Goal: Task Accomplishment & Management: Manage account settings

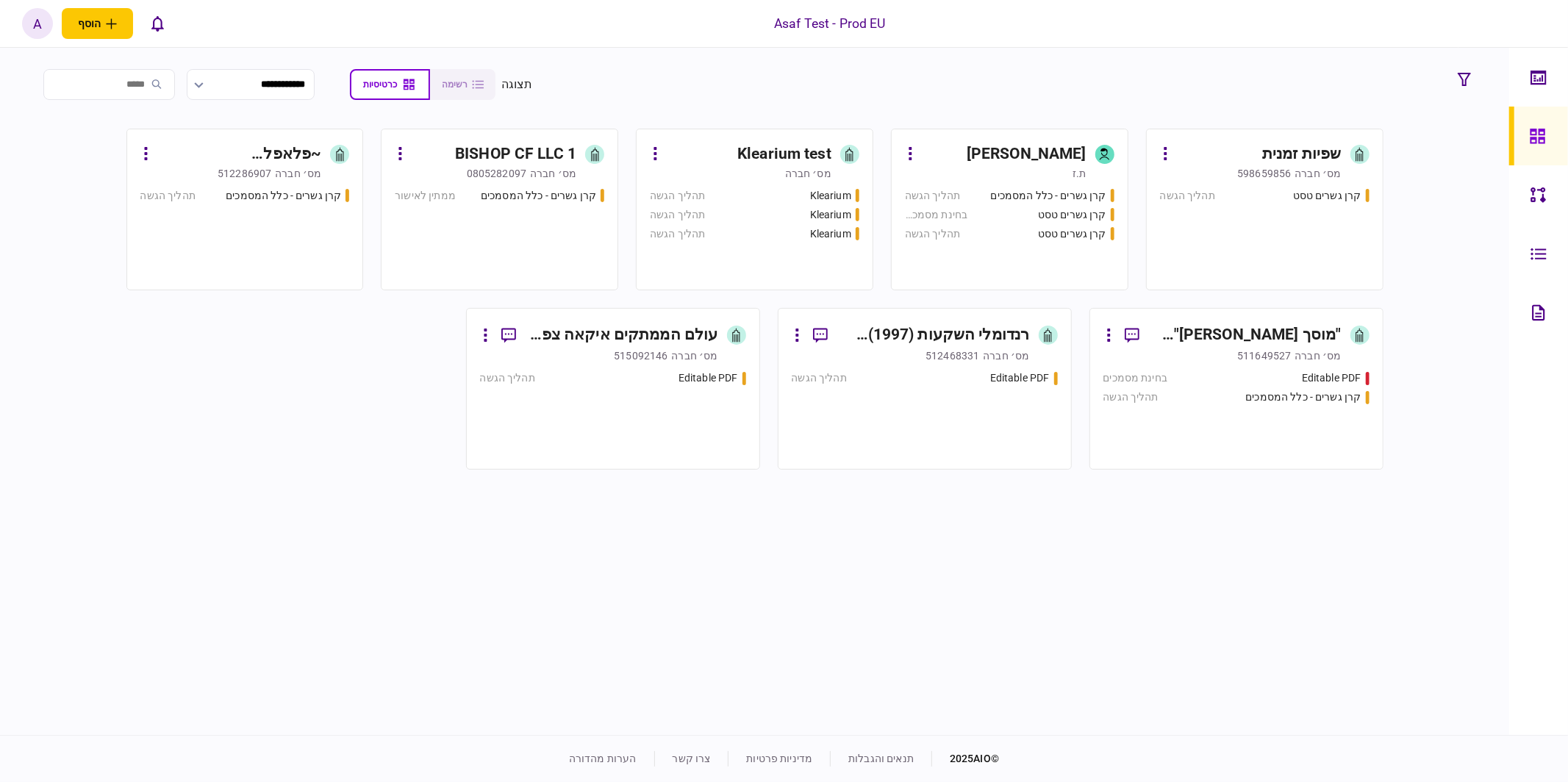
click at [249, 150] on div "~פלאפל [PERSON_NAME]~ בע"מ" at bounding box center [239, 154] width 164 height 24
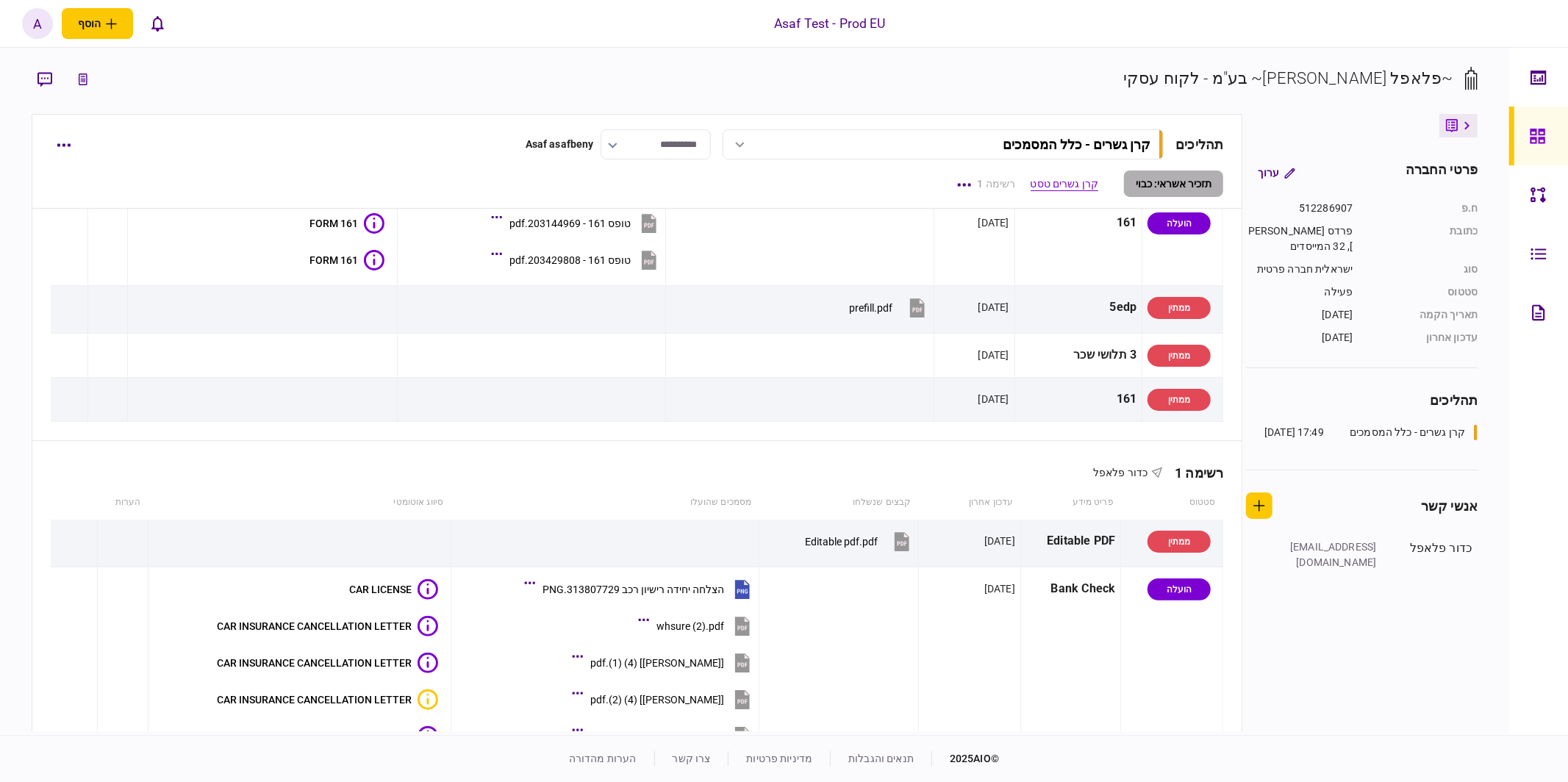
scroll to position [1174, 0]
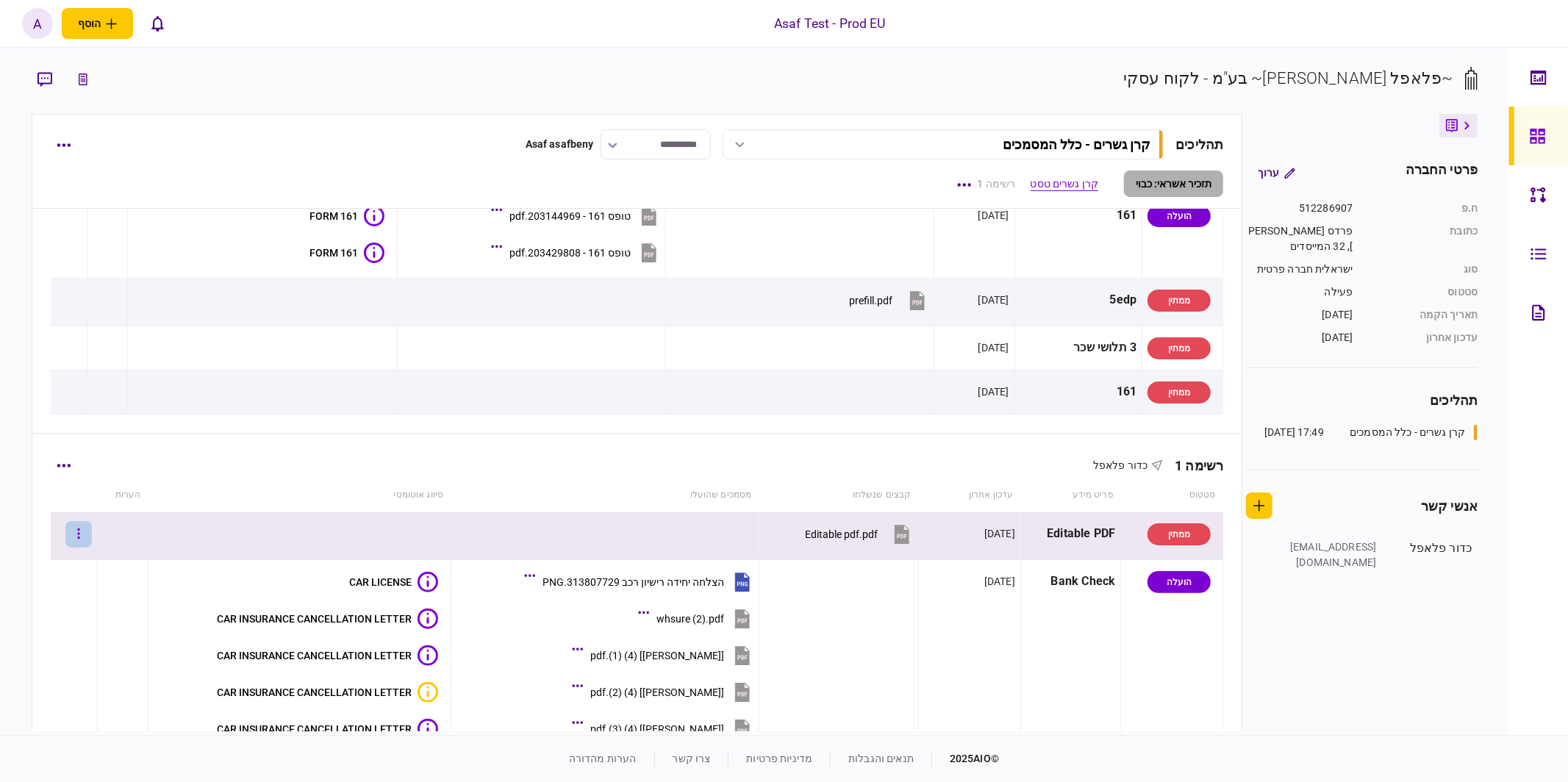
click at [89, 525] on button "button" at bounding box center [78, 534] width 26 height 26
click at [244, 507] on div at bounding box center [784, 391] width 1568 height 782
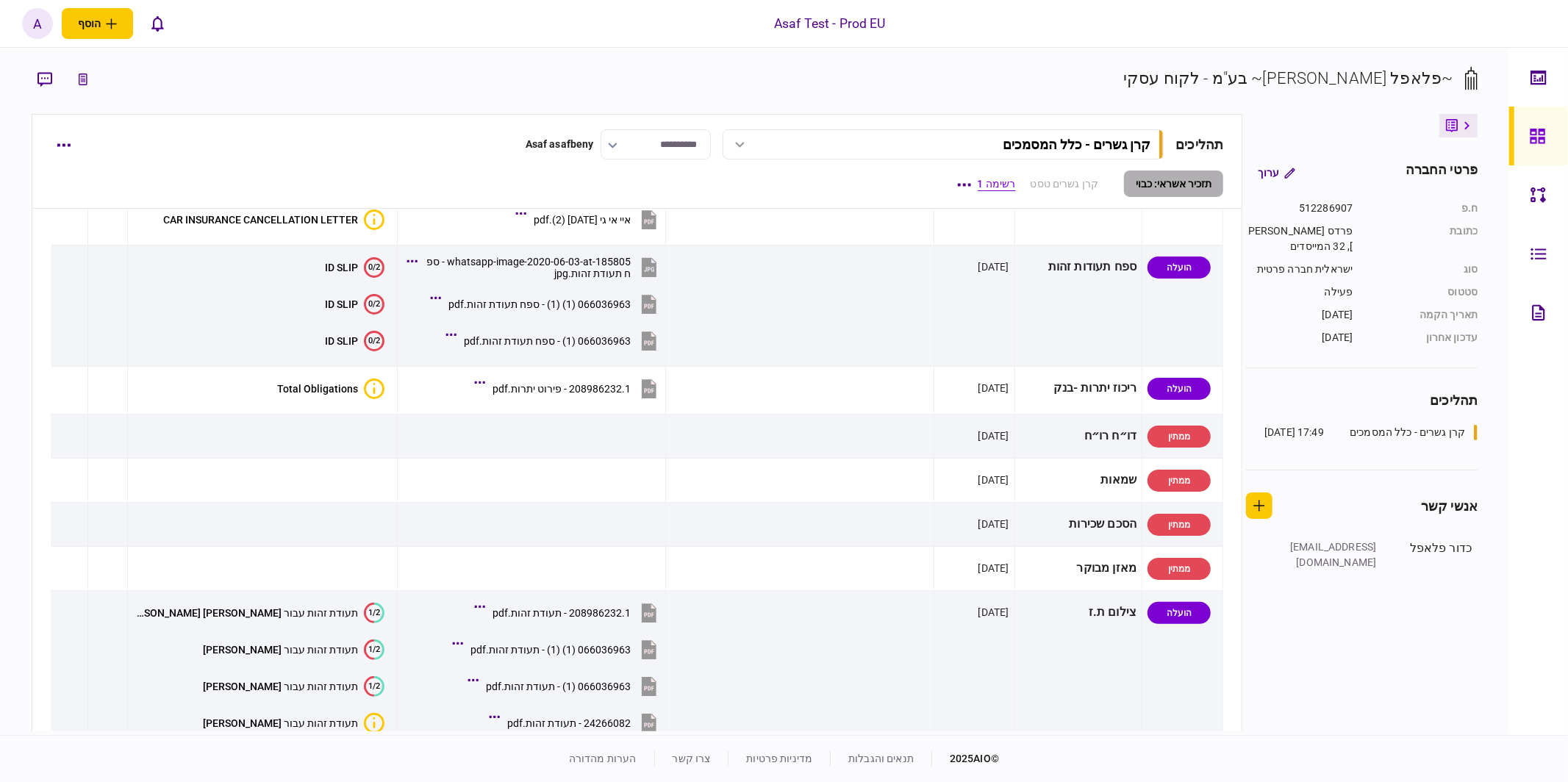
scroll to position [0, 0]
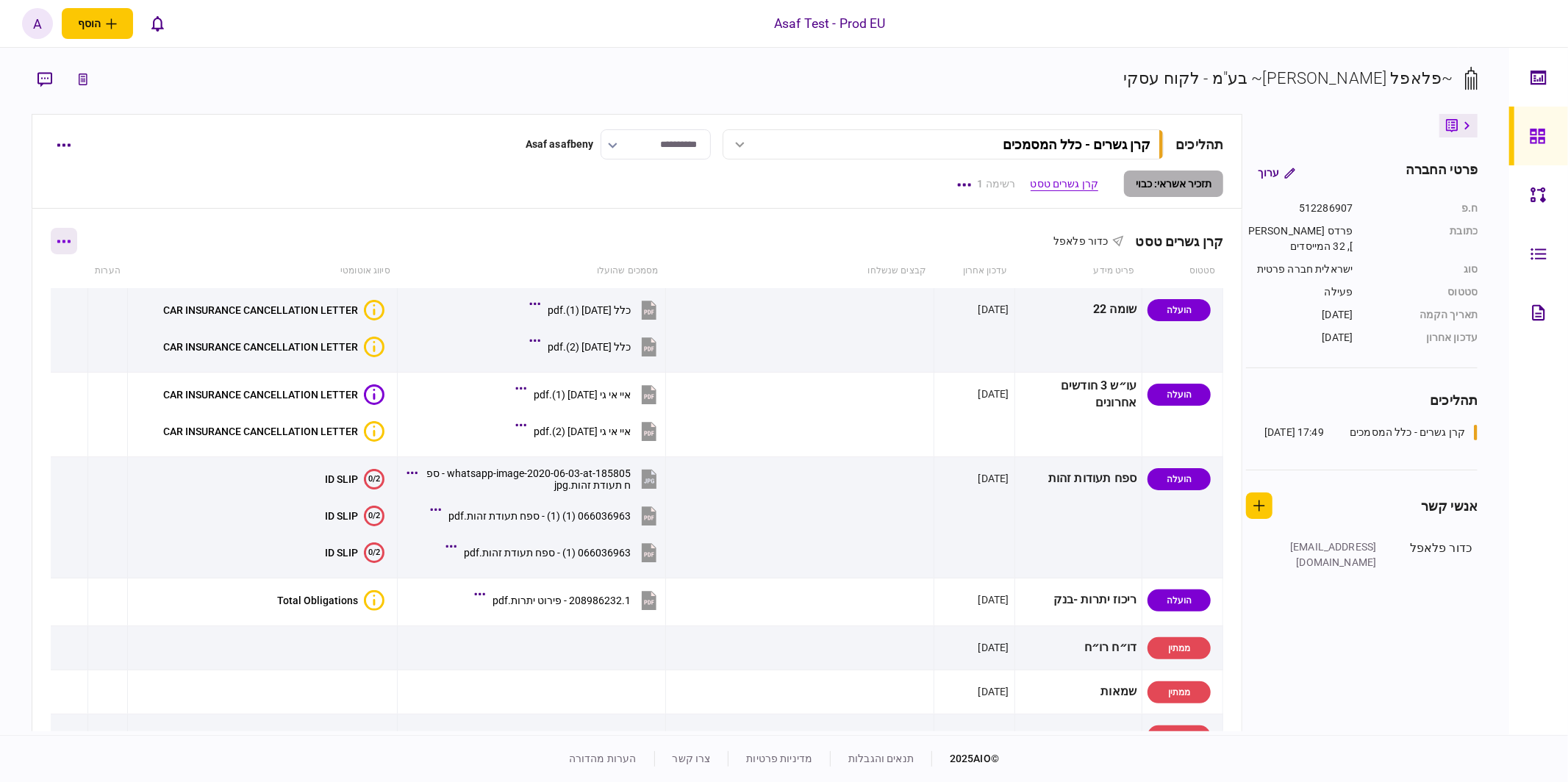
click at [67, 232] on button "button" at bounding box center [64, 241] width 26 height 26
click at [103, 311] on span "הוסף מסמך" at bounding box center [87, 304] width 59 height 18
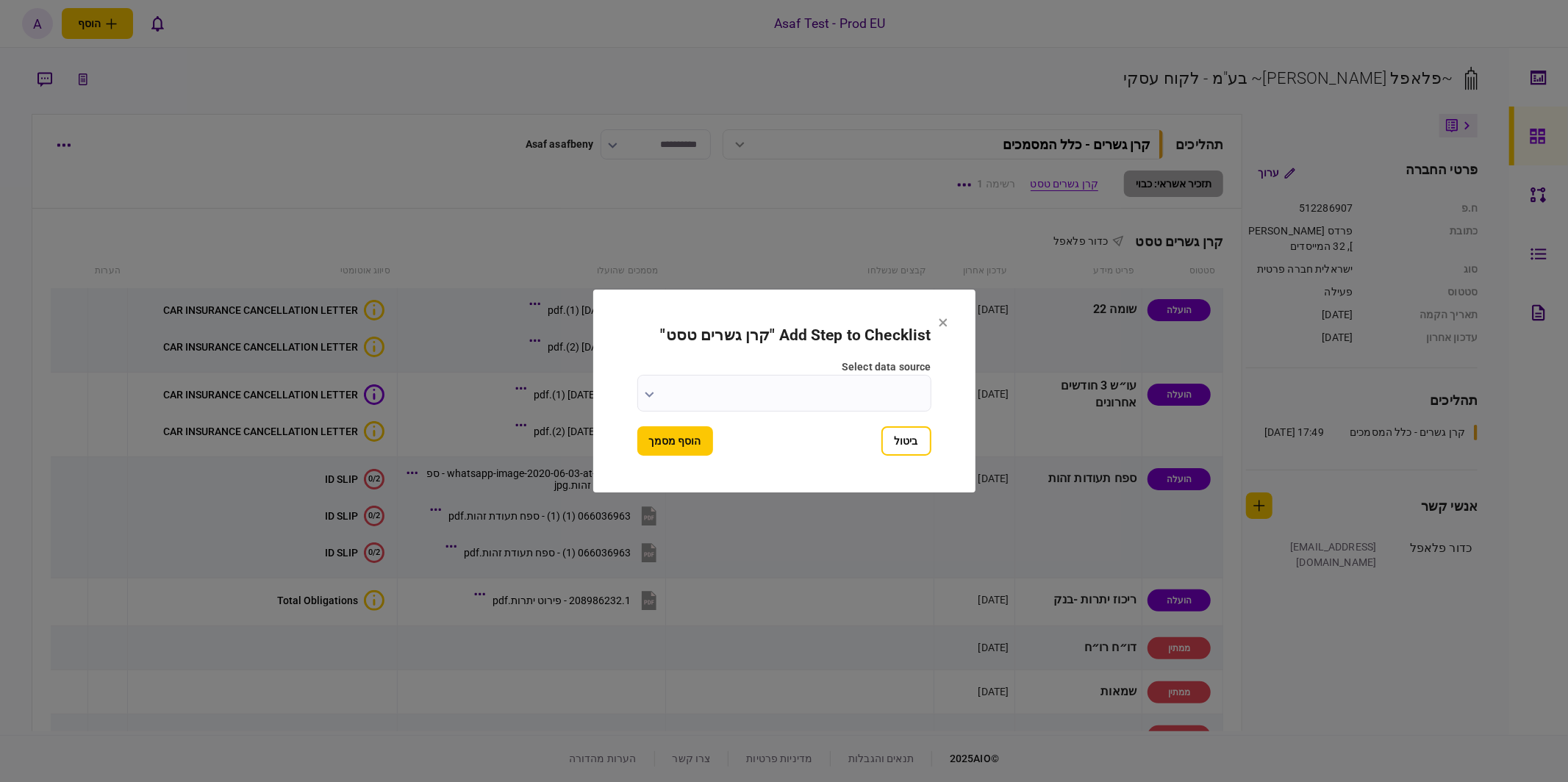
click at [718, 384] on input "select data source" at bounding box center [785, 393] width 294 height 37
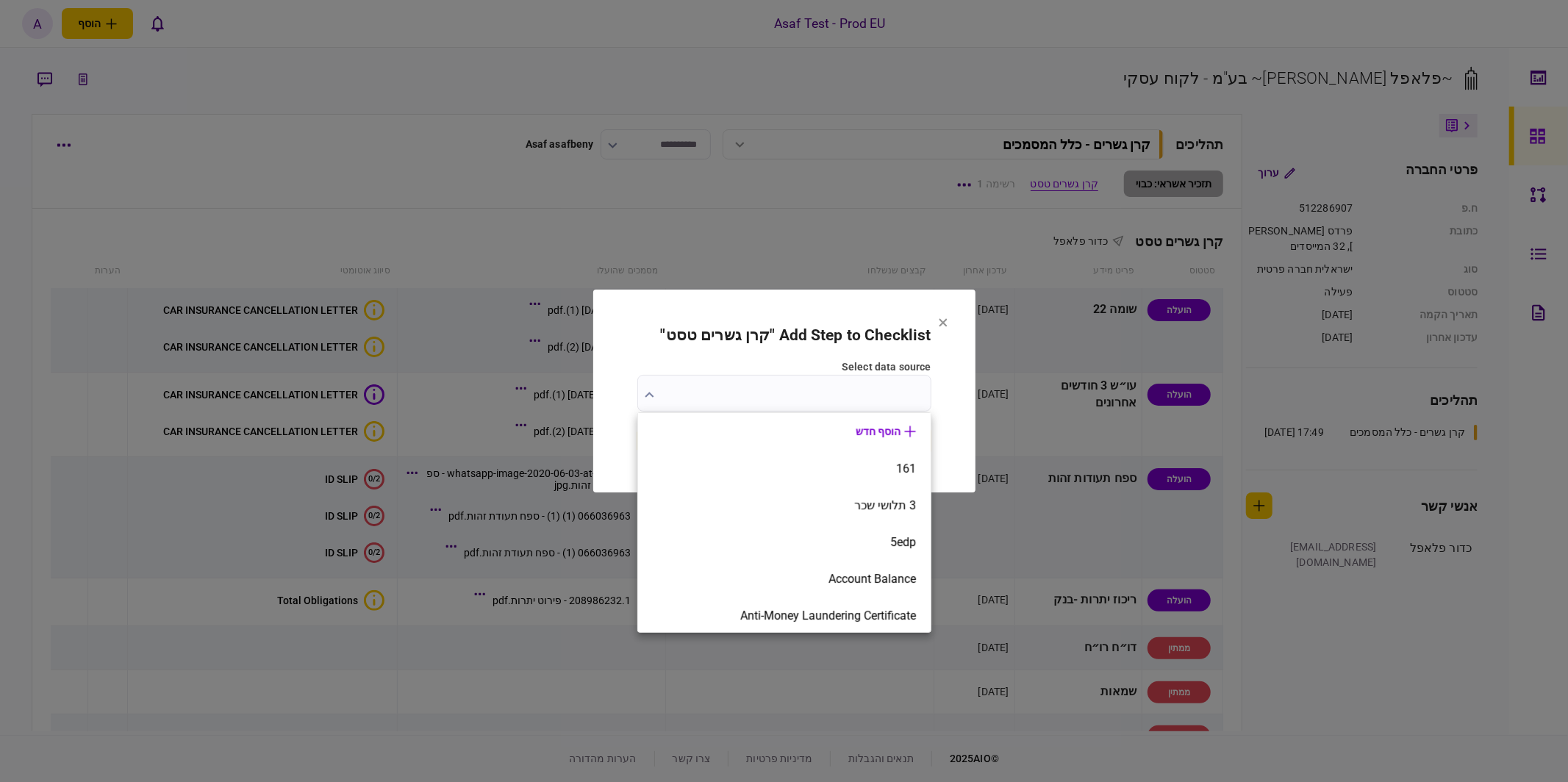
type input "*"
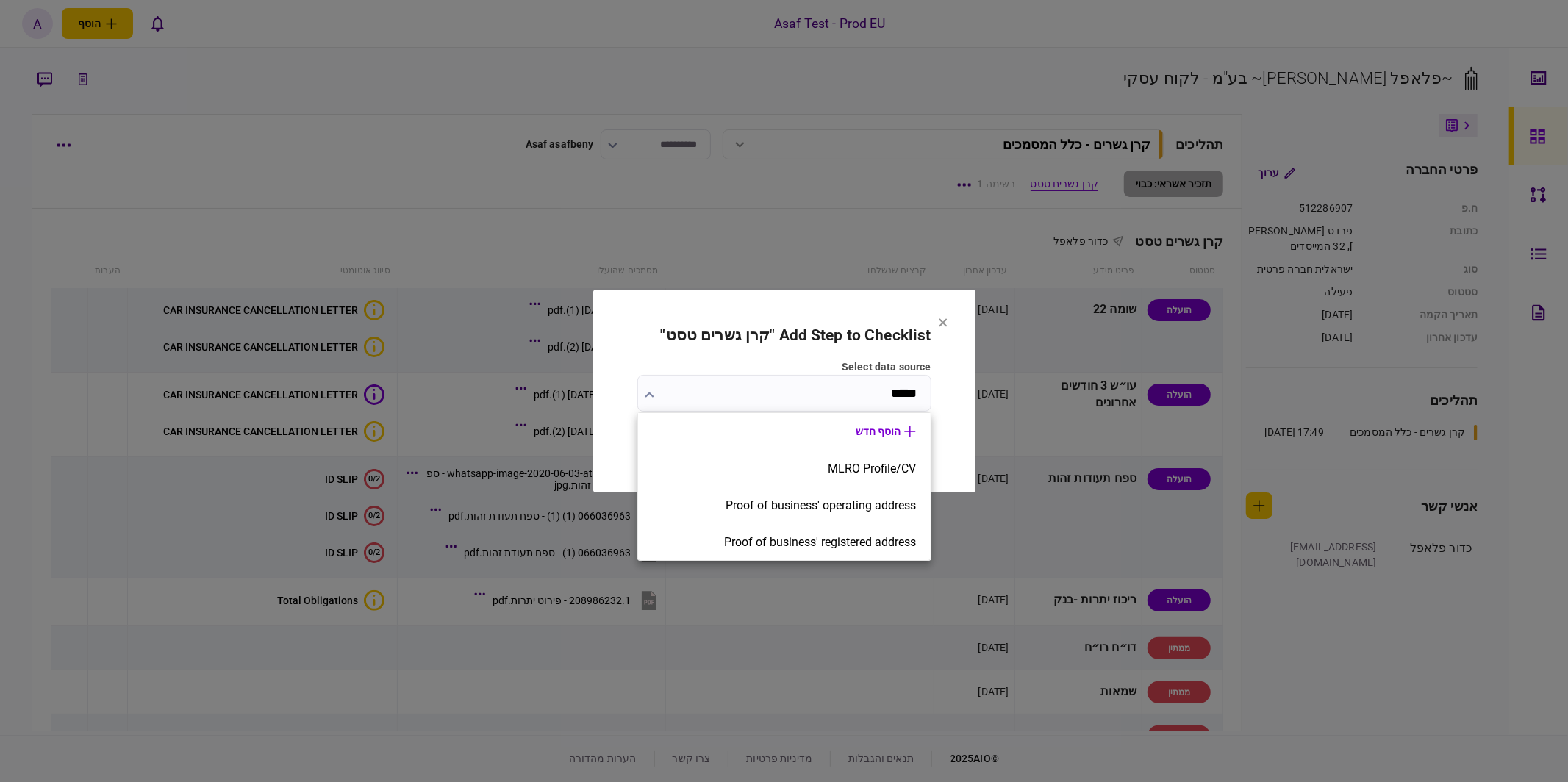
type input "*****"
click at [674, 379] on div at bounding box center [784, 391] width 1568 height 782
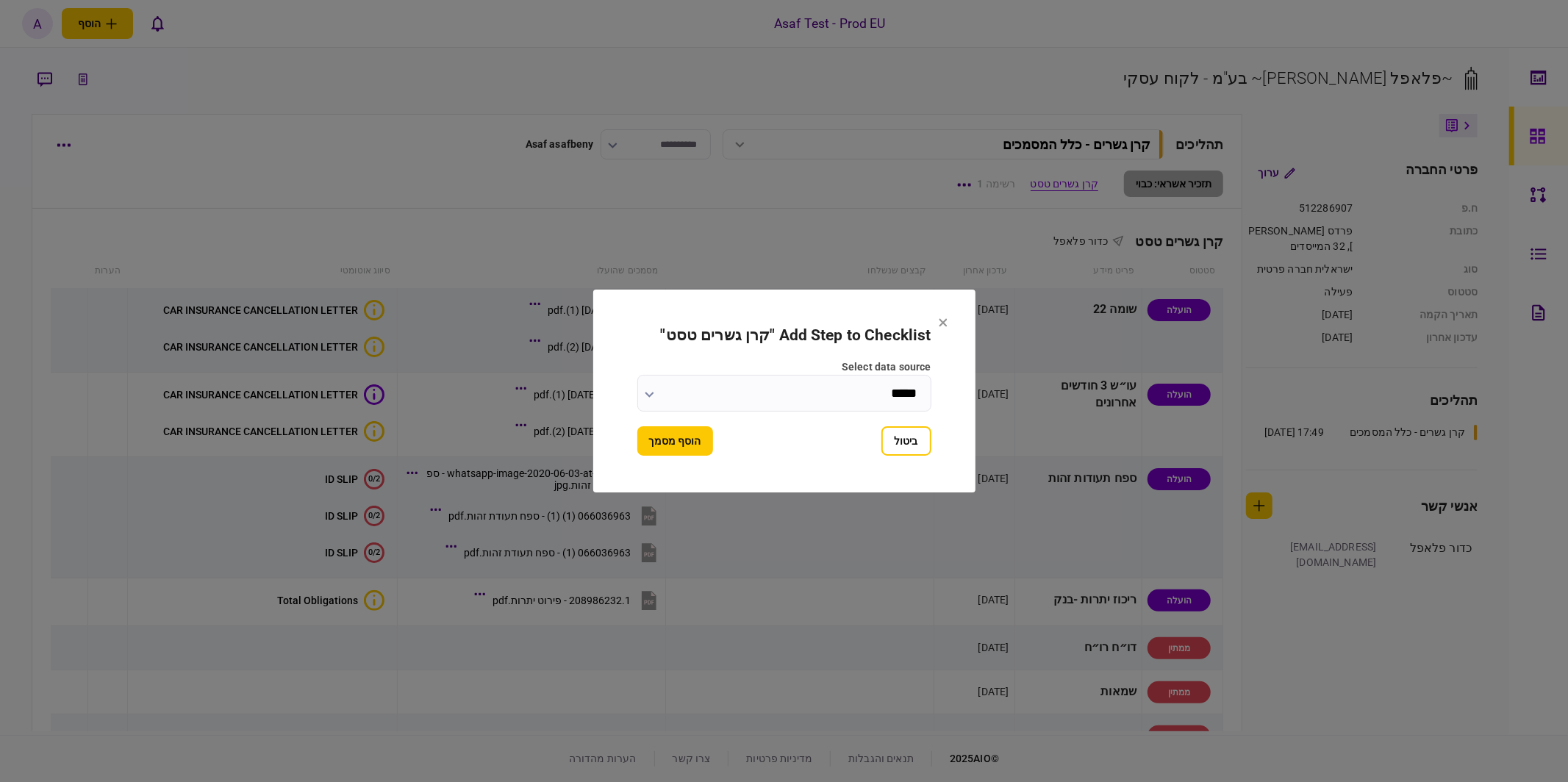
click at [943, 321] on icon at bounding box center [943, 322] width 9 height 9
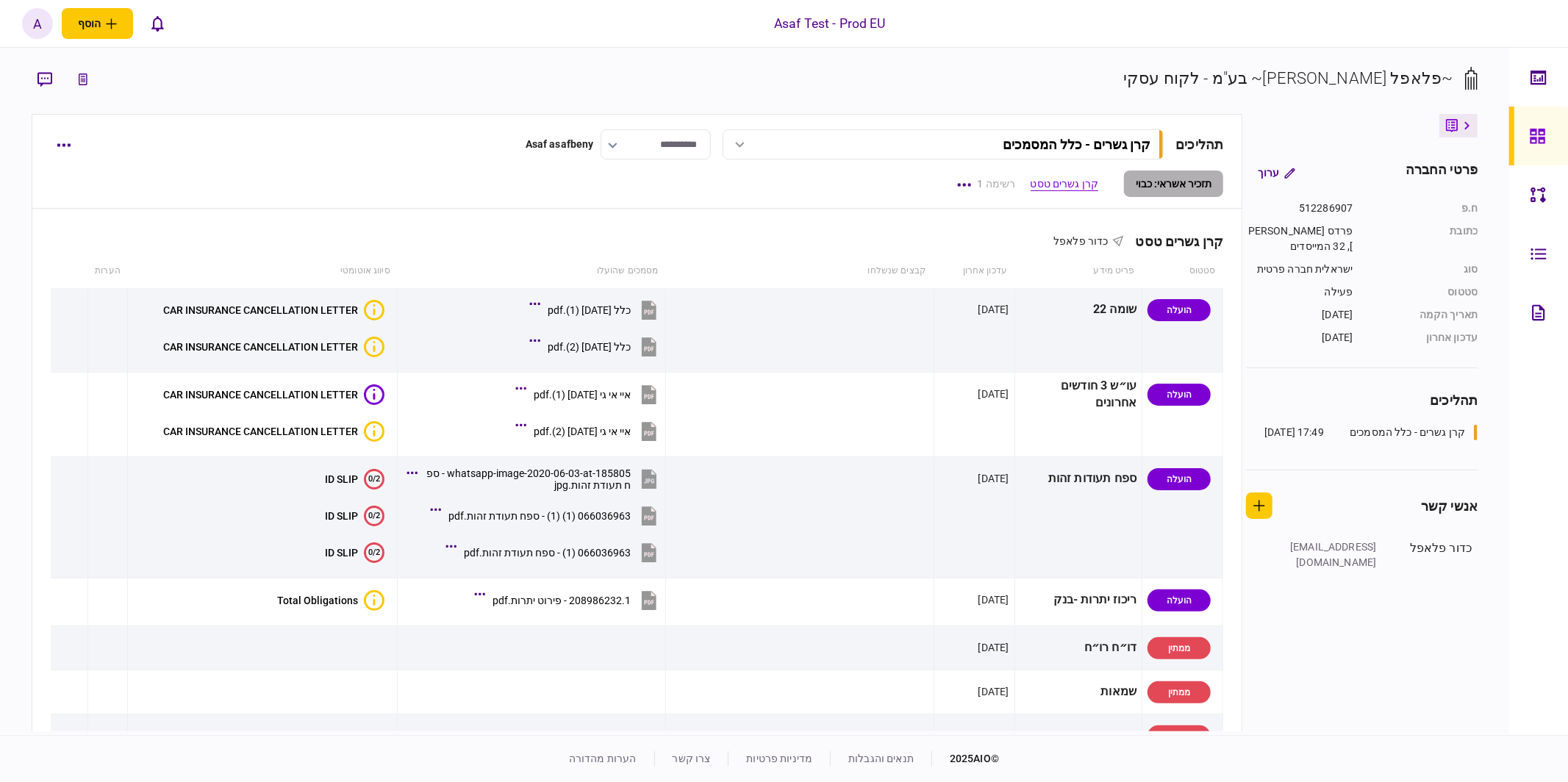
click at [1127, 72] on section "~פלאפל דבורה~ בע"מ - לקוח עסקי" at bounding box center [755, 90] width 1447 height 47
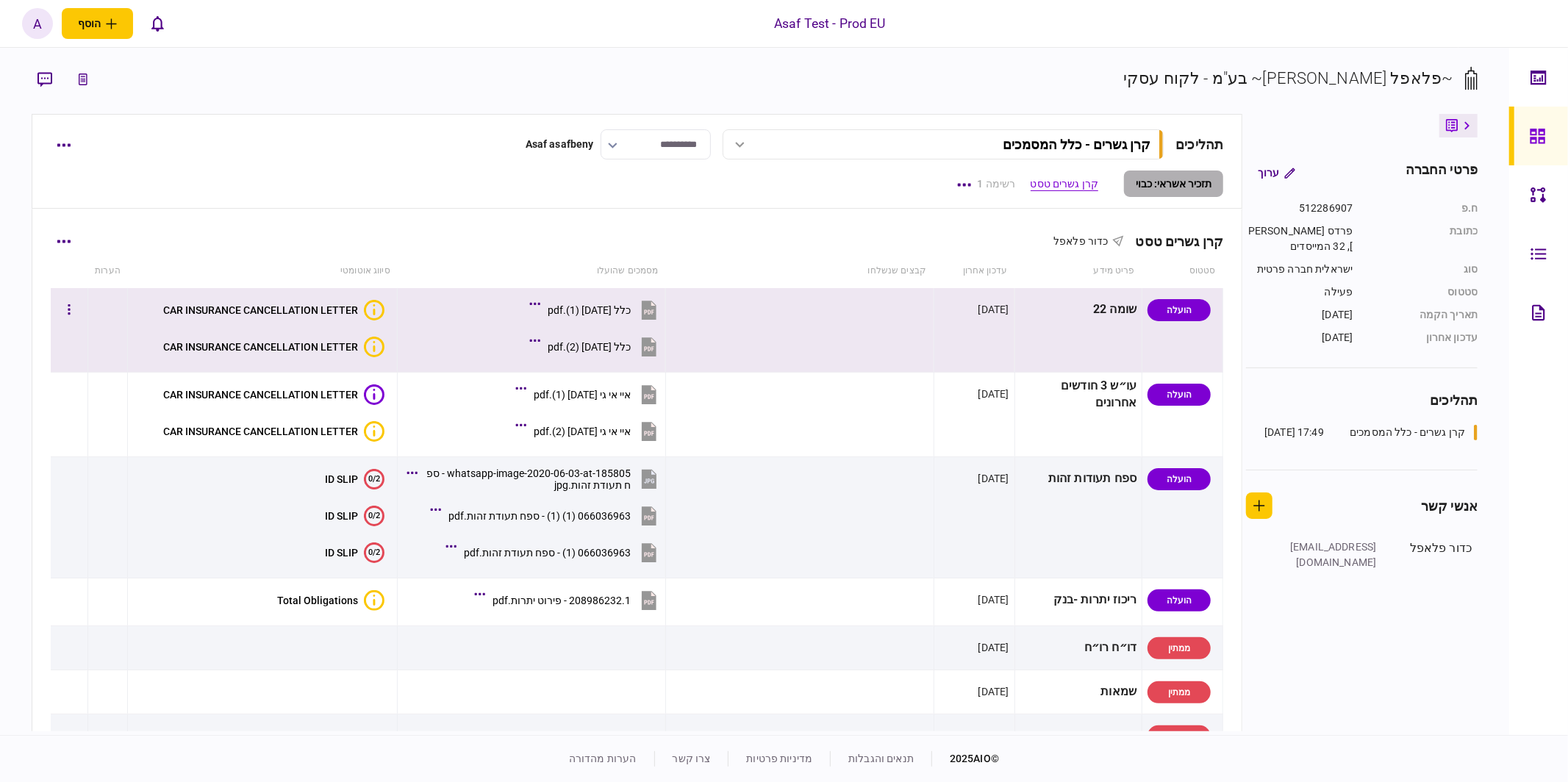
click at [905, 331] on td at bounding box center [800, 329] width 268 height 84
click at [79, 302] on button "button" at bounding box center [69, 310] width 26 height 26
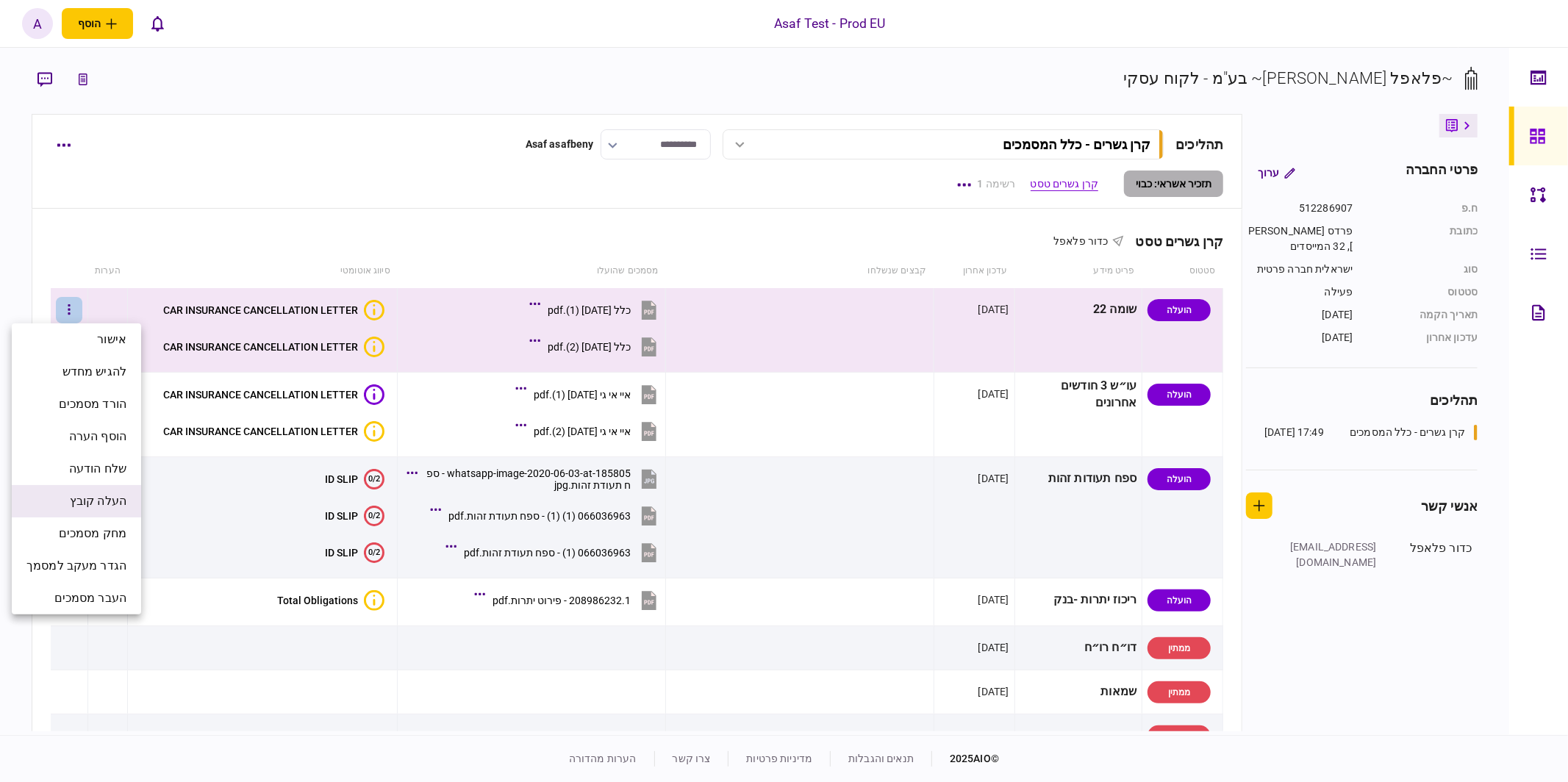
click at [91, 509] on span "העלה קובץ" at bounding box center [97, 501] width 56 height 18
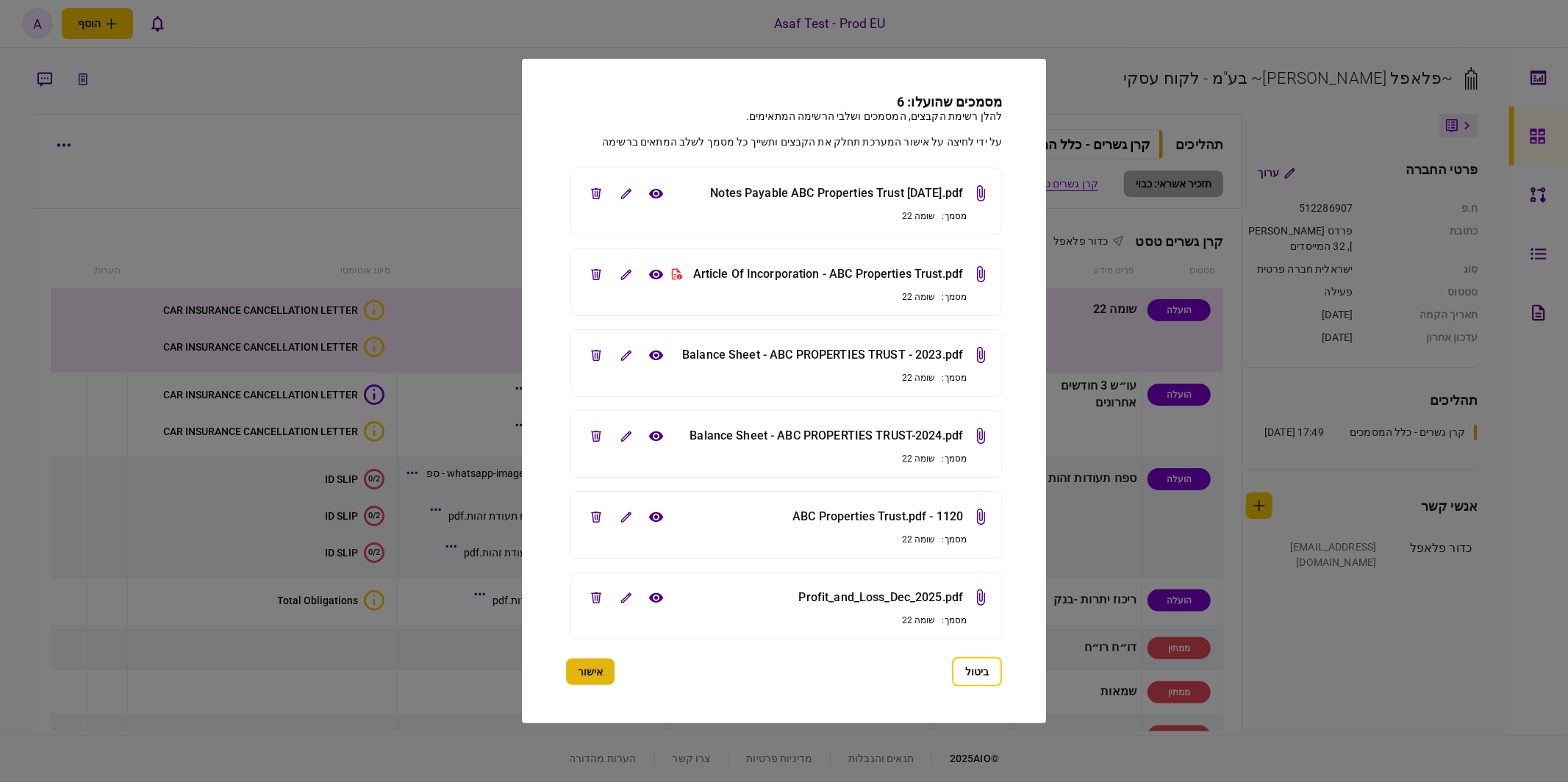
click at [594, 677] on button "אישור" at bounding box center [589, 672] width 48 height 26
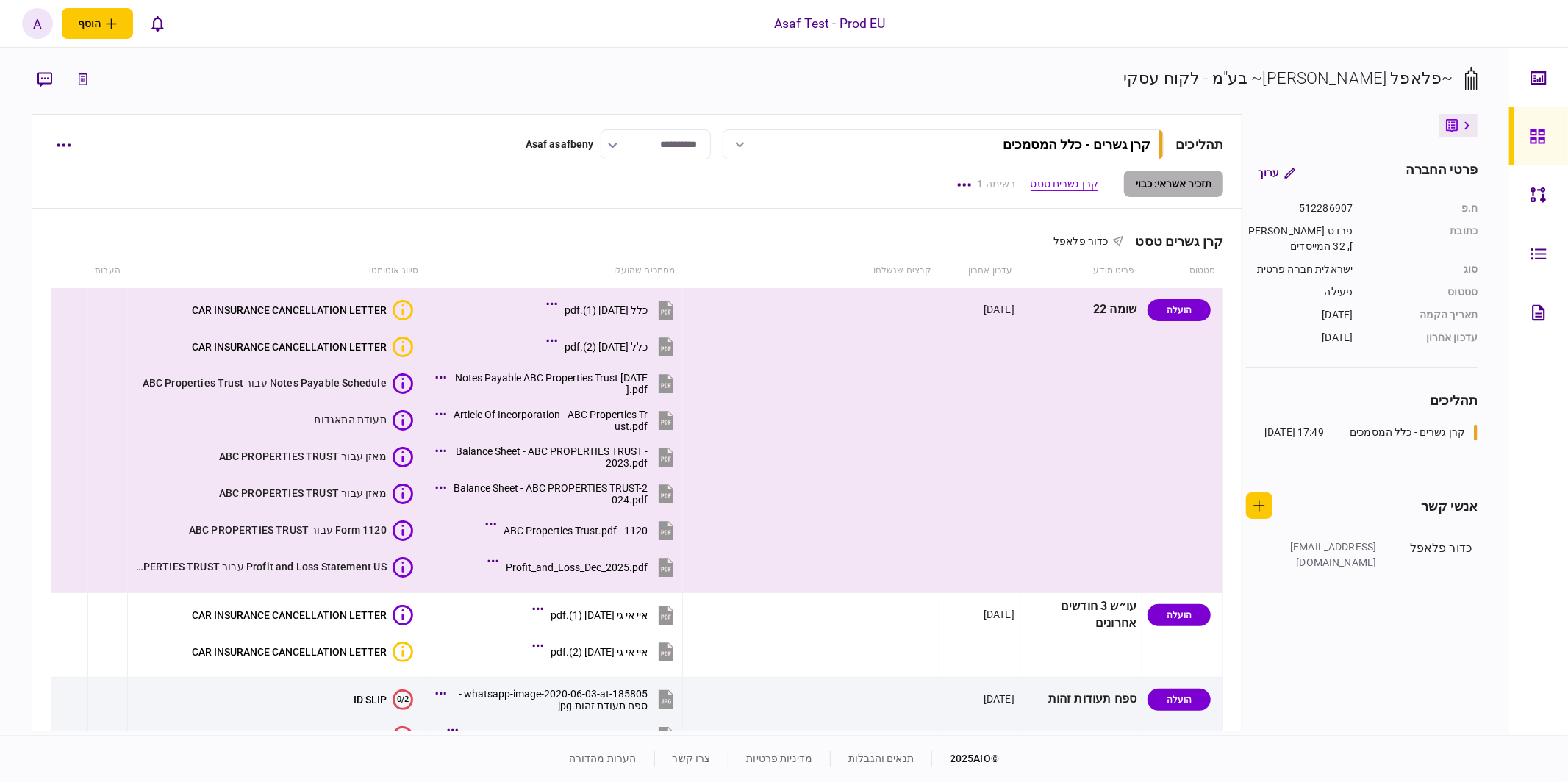
click at [43, 24] on div "A" at bounding box center [38, 24] width 31 height 31
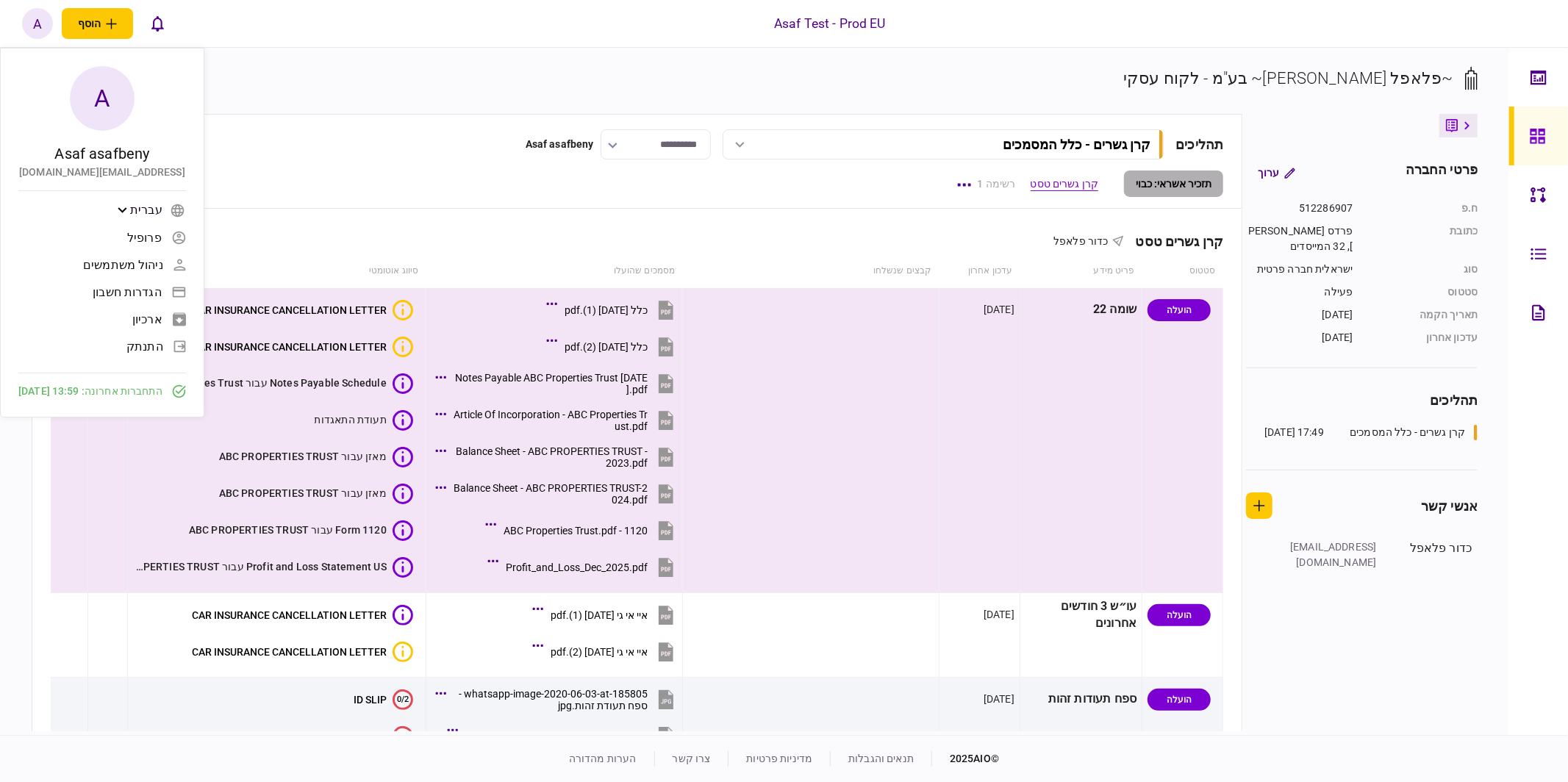
click at [164, 348] on span "התנתק" at bounding box center [145, 346] width 37 height 12
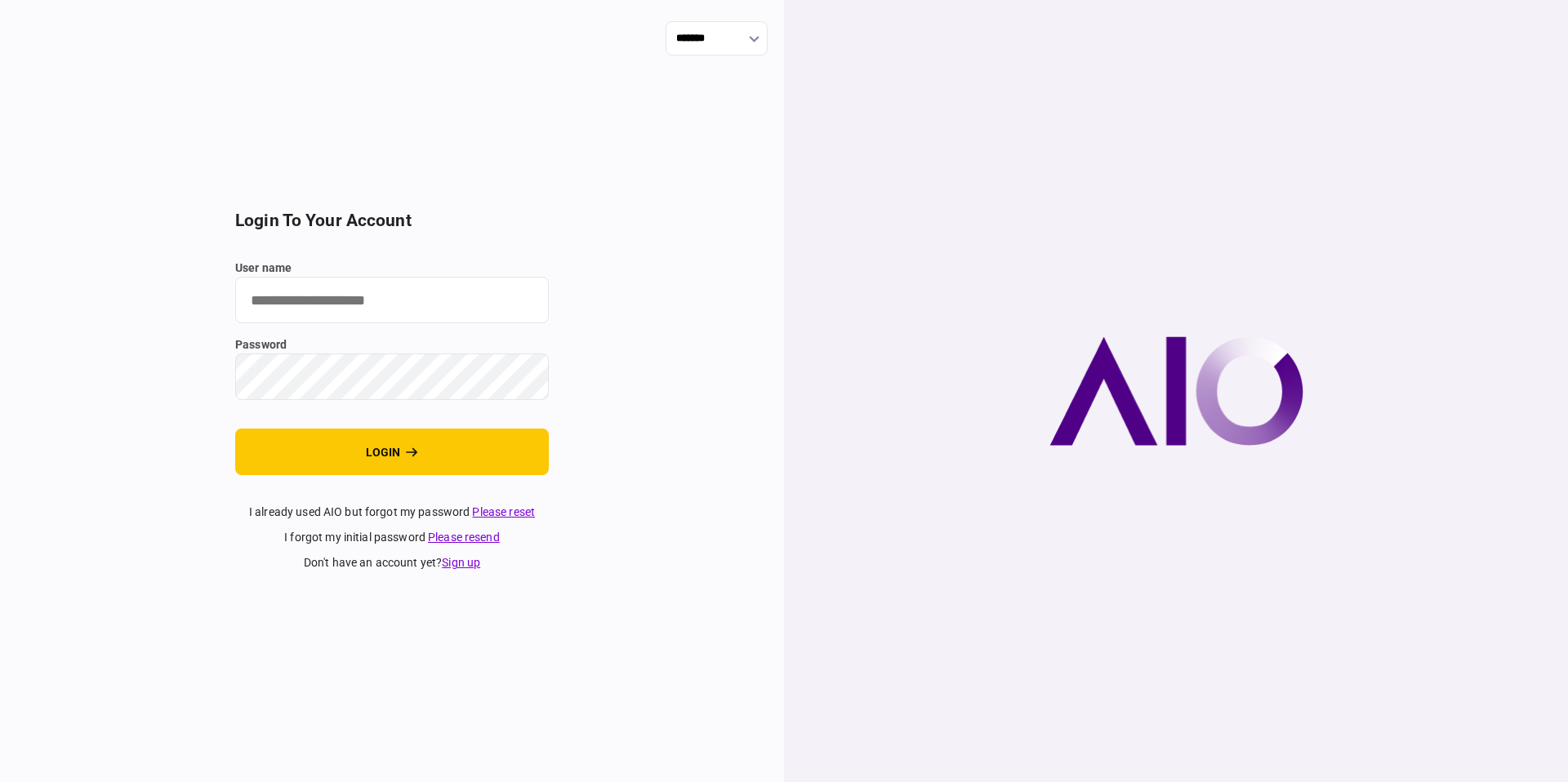
click at [474, 306] on input "user name" at bounding box center [392, 300] width 313 height 46
type input "**********"
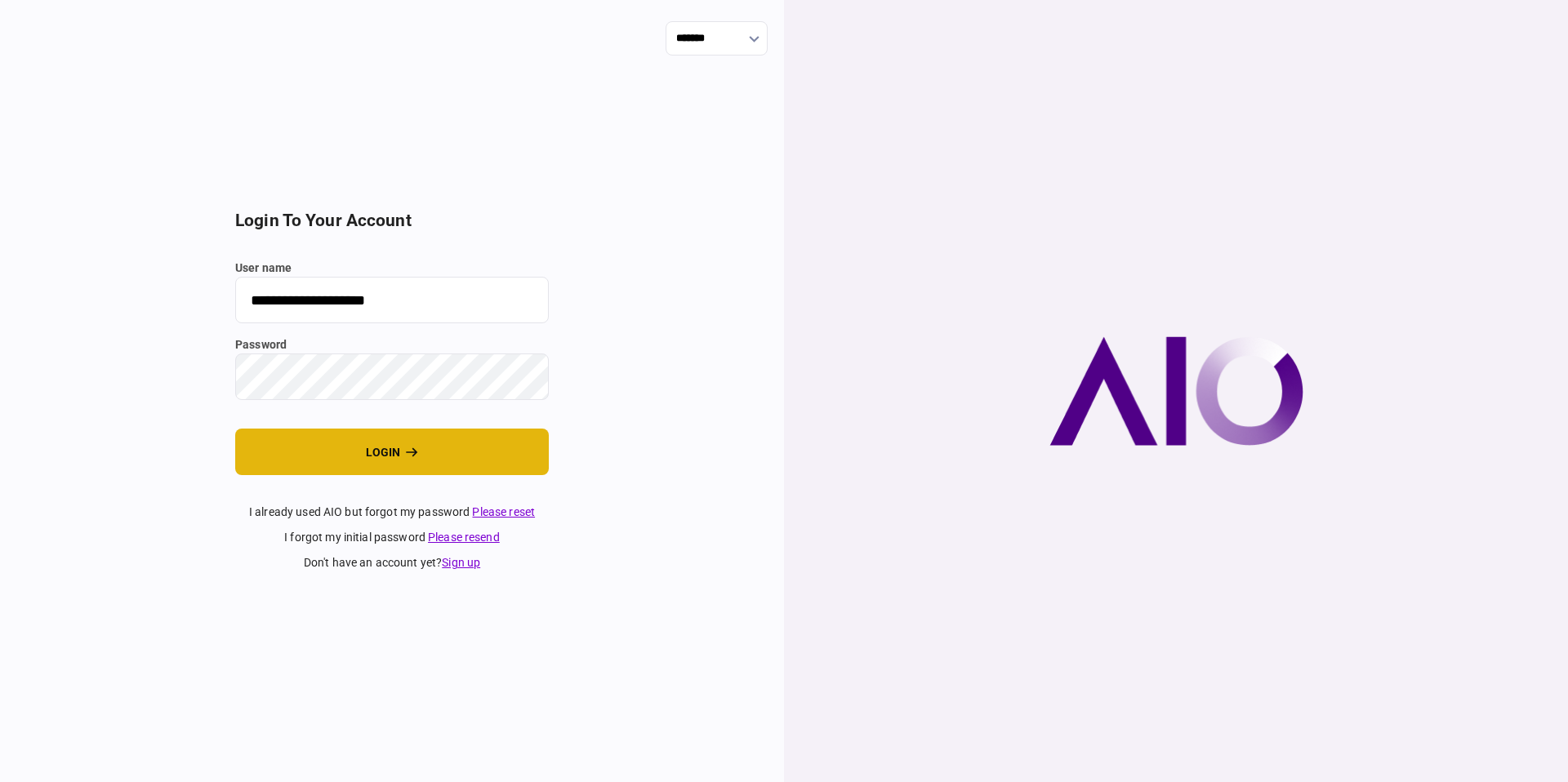
click at [448, 437] on button "login" at bounding box center [392, 451] width 313 height 46
